Goal: Find specific page/section: Find specific page/section

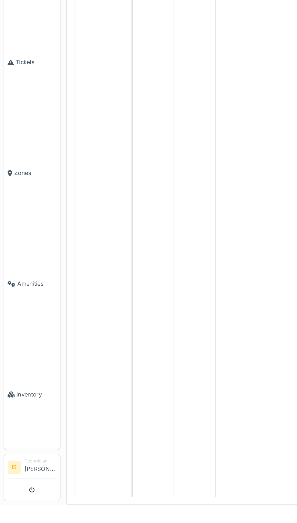
click at [23, 486] on link "Inventory" at bounding box center [22, 447] width 38 height 75
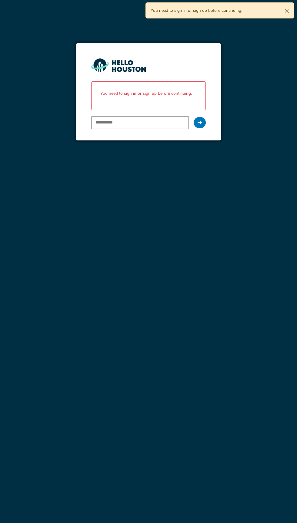
click at [156, 124] on input "email" at bounding box center [139, 122] width 97 height 13
type input "**********"
click at [203, 124] on div at bounding box center [199, 123] width 12 height 12
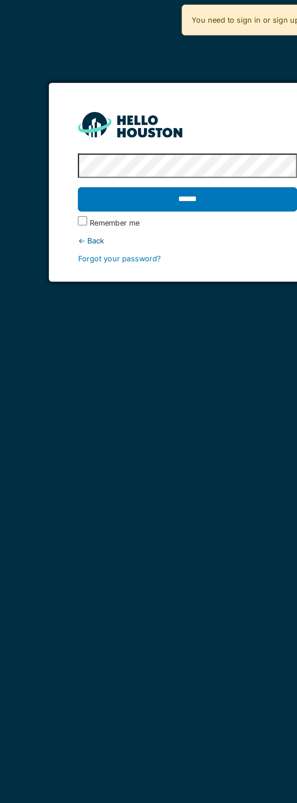
click at [173, 109] on input "******" at bounding box center [148, 104] width 114 height 13
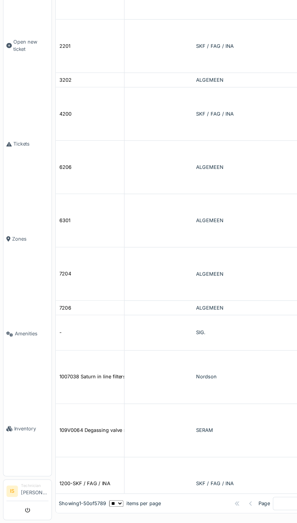
click at [23, 451] on span "Inventory" at bounding box center [24, 448] width 27 height 6
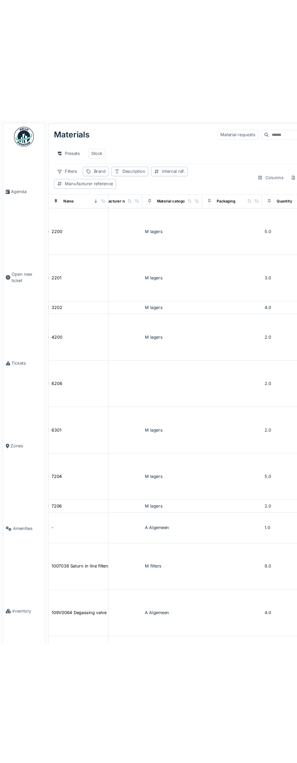
scroll to position [0, 133]
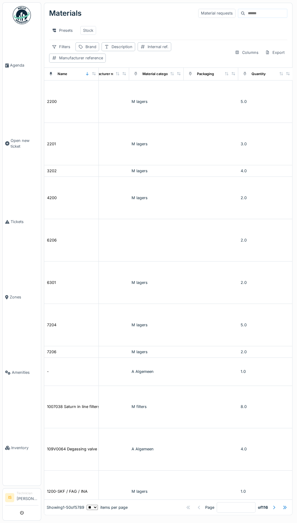
click at [255, 15] on input at bounding box center [266, 13] width 42 height 8
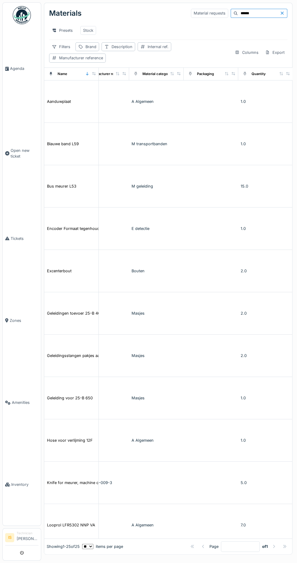
type input "******"
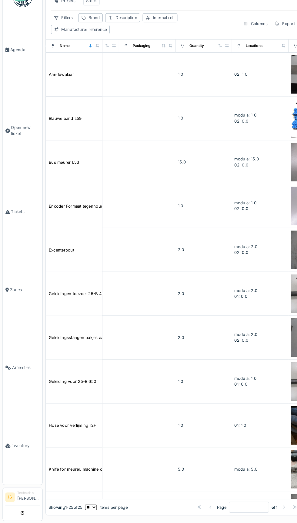
scroll to position [12, 243]
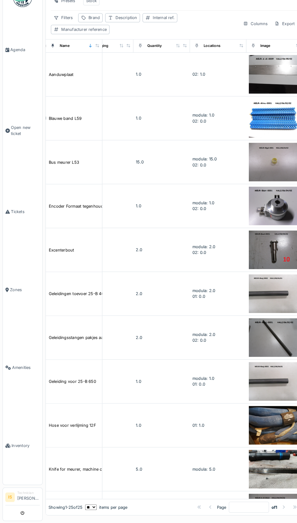
click at [72, 298] on div "Geleidingen toevoer 25-B 400" at bounding box center [75, 301] width 56 height 6
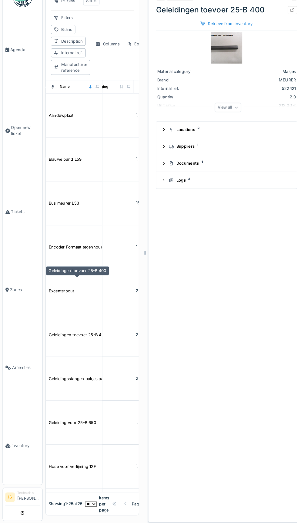
scroll to position [63, 243]
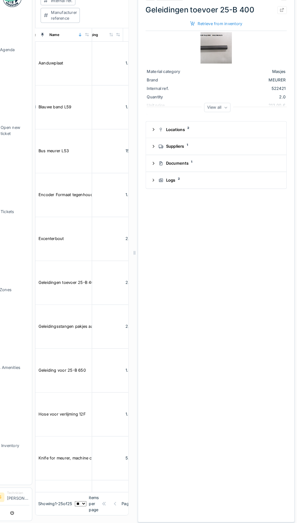
click at [219, 75] on img at bounding box center [218, 63] width 30 height 30
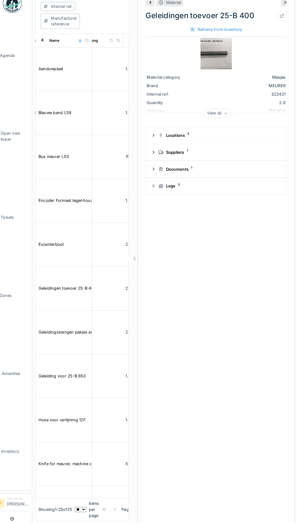
click at [286, 15] on icon at bounding box center [285, 14] width 3 height 3
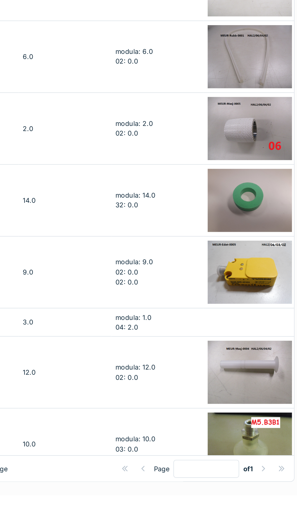
scroll to position [599, 242]
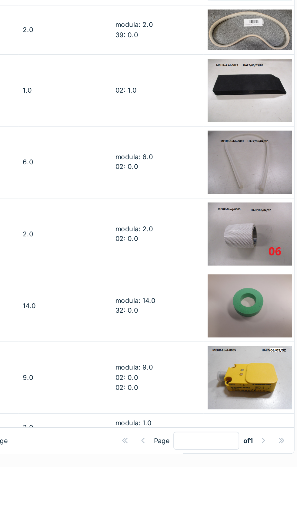
click at [274, 510] on div at bounding box center [273, 508] width 5 height 6
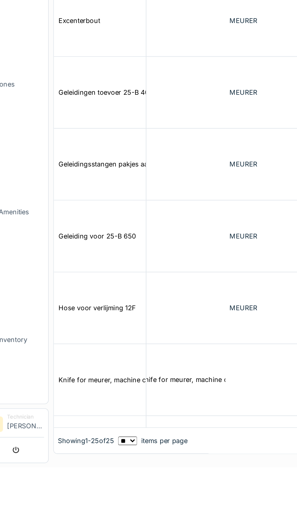
scroll to position [12, 0]
click at [81, 387] on td "Geleiding voor 25-B 650" at bounding box center [71, 387] width 54 height 42
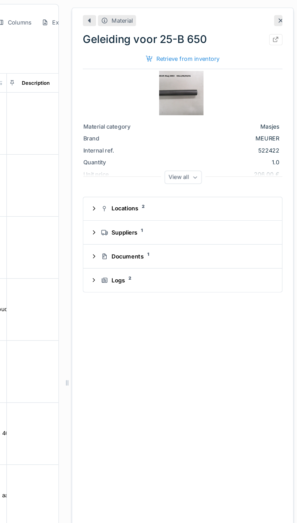
click at [284, 16] on icon at bounding box center [285, 14] width 5 height 4
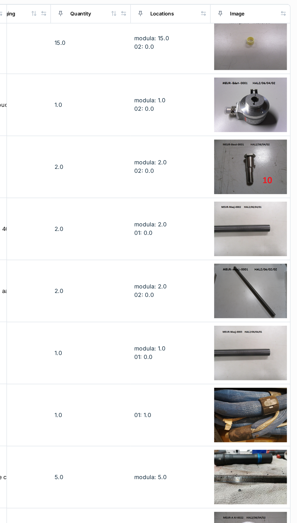
scroll to position [164, 243]
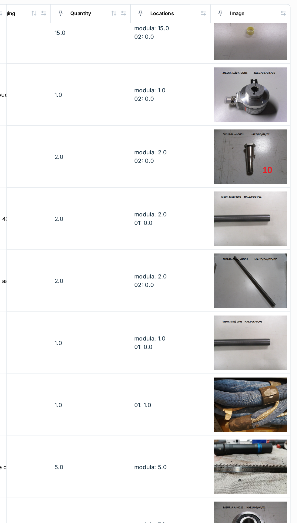
click at [270, 183] on img at bounding box center [265, 191] width 50 height 37
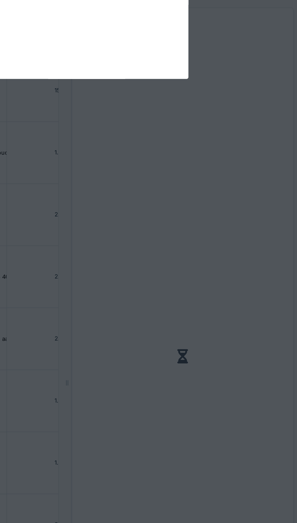
scroll to position [214, 243]
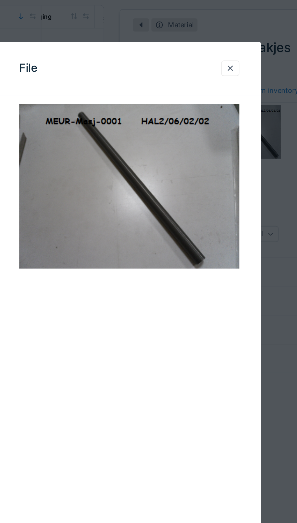
click at [207, 41] on div at bounding box center [205, 39] width 5 height 6
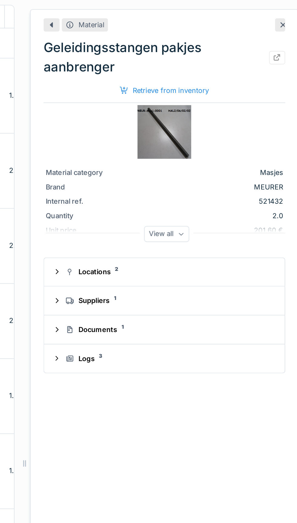
click at [284, 16] on icon at bounding box center [285, 14] width 5 height 4
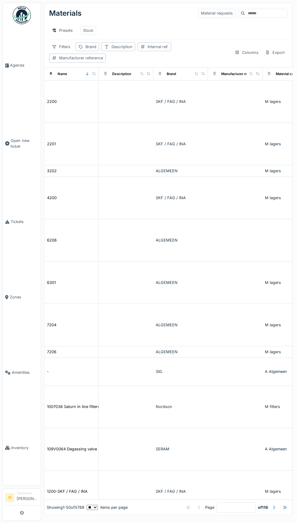
click at [256, 13] on input at bounding box center [266, 13] width 42 height 8
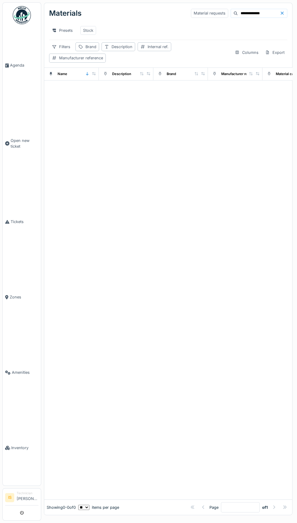
click at [263, 13] on input "**********" at bounding box center [259, 13] width 42 height 8
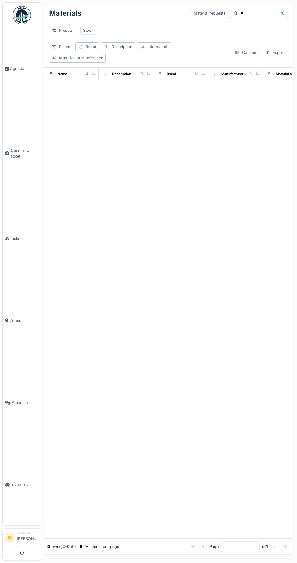
type input "*"
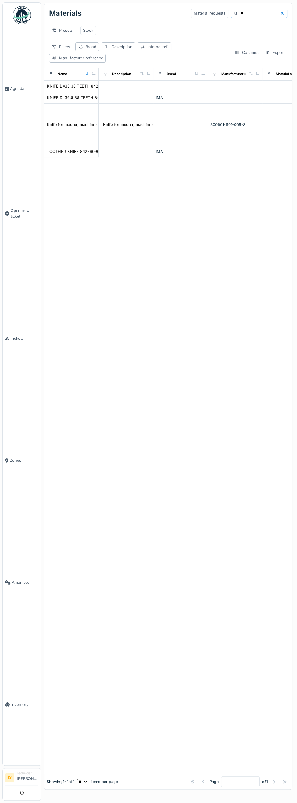
type input "*"
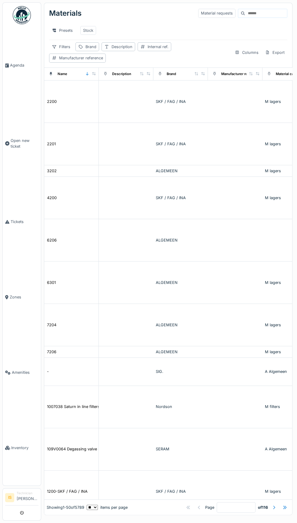
click at [245, 15] on input at bounding box center [266, 13] width 42 height 8
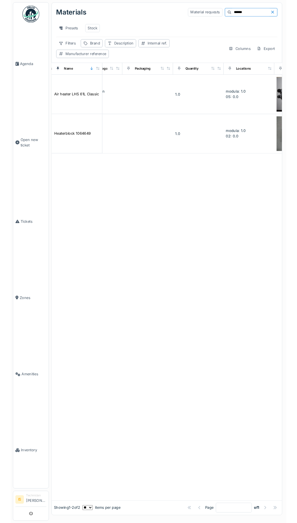
scroll to position [0, 243]
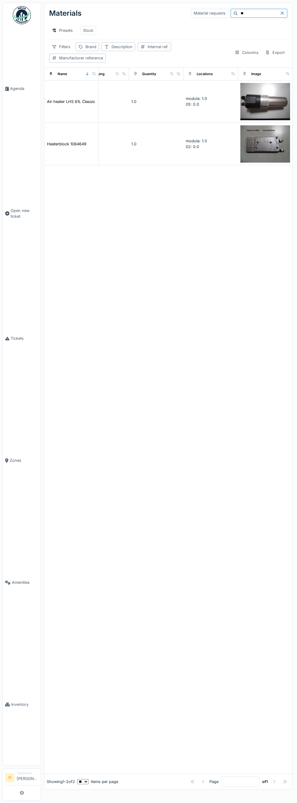
type input "*"
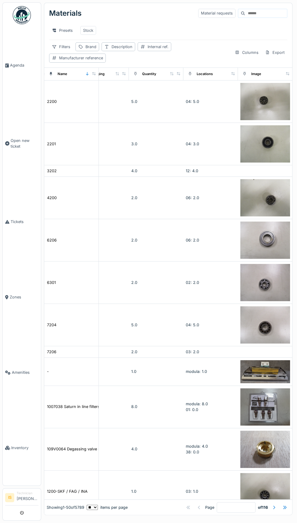
click at [245, 15] on input at bounding box center [266, 13] width 42 height 8
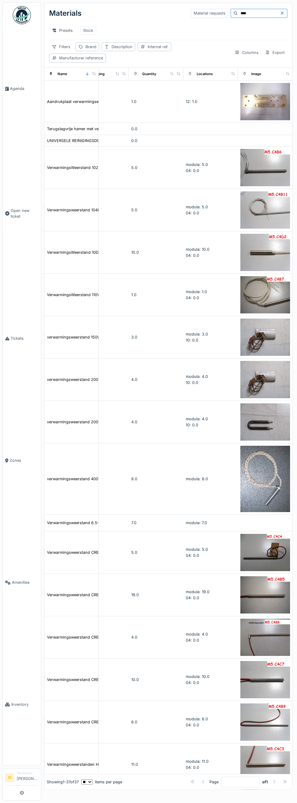
type input "****"
click at [264, 276] on img at bounding box center [265, 294] width 50 height 37
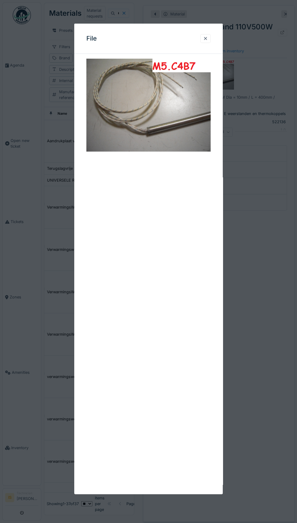
click at [203, 53] on div "File" at bounding box center [148, 39] width 148 height 30
click at [205, 41] on div at bounding box center [205, 39] width 5 height 6
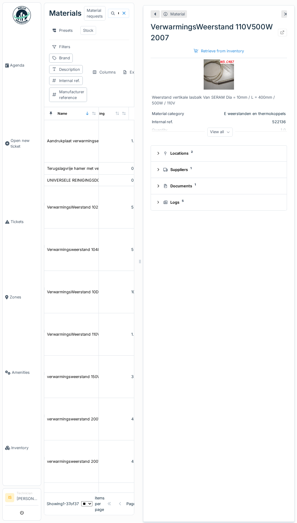
click at [205, 55] on div "Retrieve from inventory" at bounding box center [218, 51] width 55 height 8
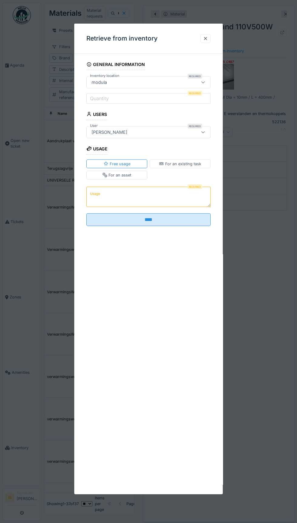
click at [209, 51] on div "Retrieve from inventory" at bounding box center [148, 39] width 148 height 30
click at [272, 21] on div at bounding box center [148, 261] width 297 height 523
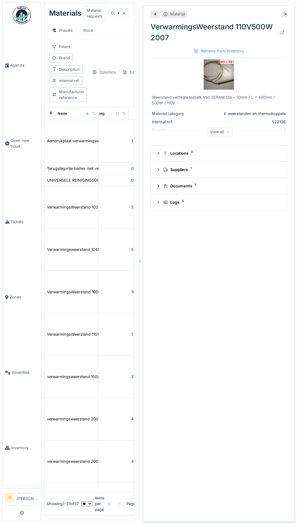
click at [191, 51] on div "Retrieve from inventory" at bounding box center [218, 51] width 55 height 8
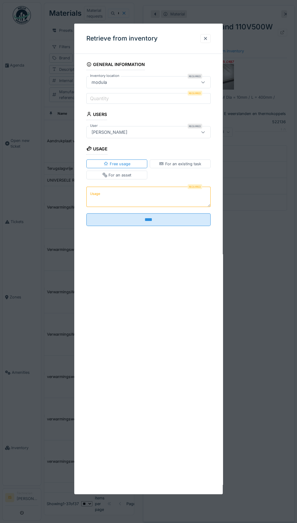
click at [205, 39] on div at bounding box center [205, 39] width 5 height 6
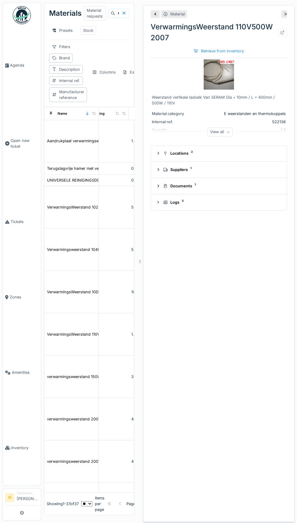
click at [280, 31] on div at bounding box center [282, 33] width 5 height 6
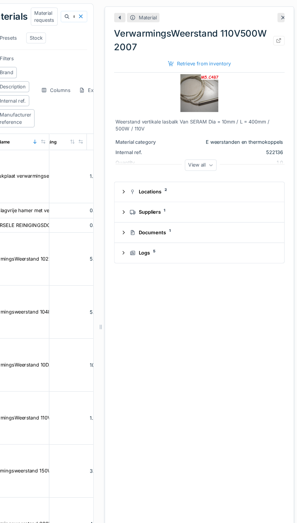
click at [284, 16] on icon at bounding box center [285, 14] width 5 height 4
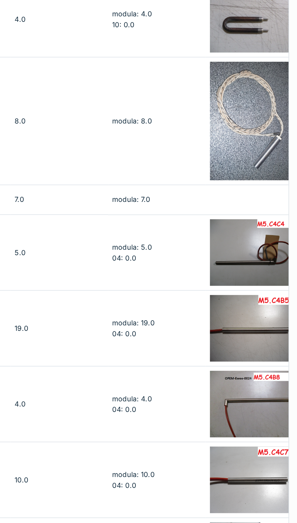
scroll to position [243, 243]
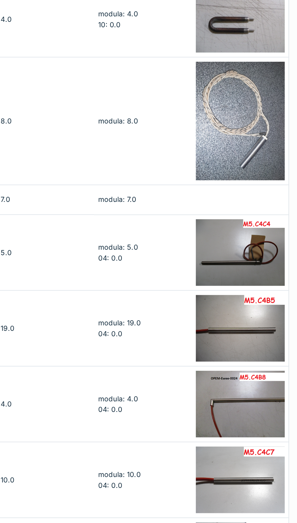
click at [264, 383] on img at bounding box center [265, 393] width 50 height 37
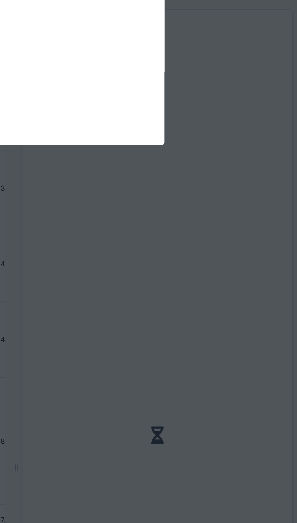
scroll to position [293, 243]
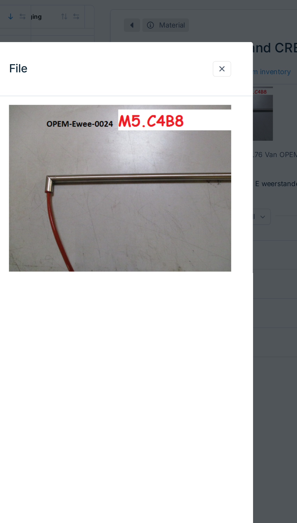
click at [204, 50] on div "File" at bounding box center [148, 39] width 148 height 30
click at [206, 41] on div at bounding box center [205, 39] width 5 height 6
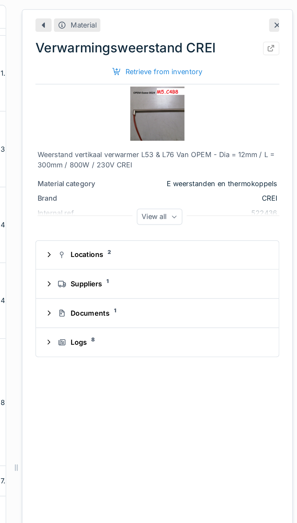
click at [284, 17] on div at bounding box center [285, 14] width 5 height 6
